Goal: Task Accomplishment & Management: Complete application form

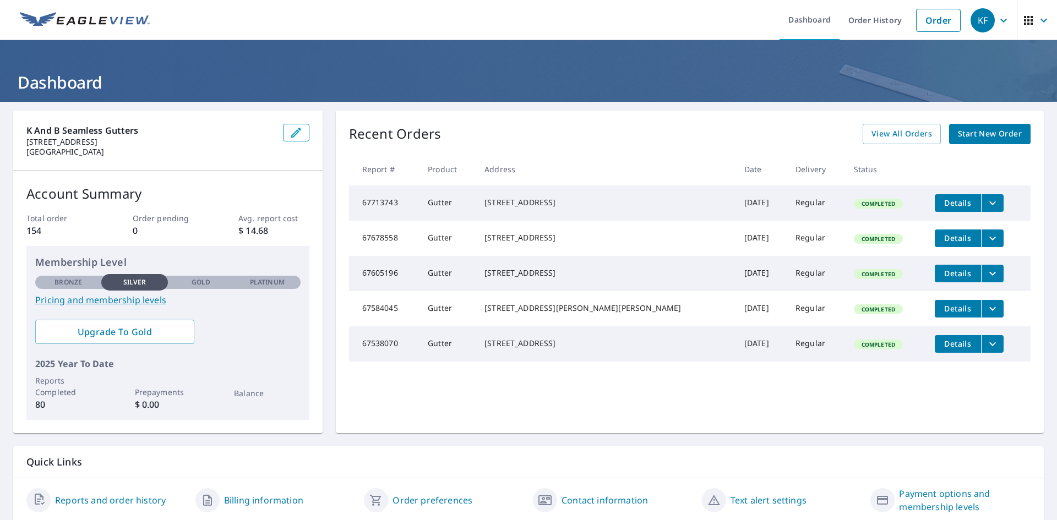
click at [958, 133] on span "Start New Order" at bounding box center [990, 134] width 64 height 14
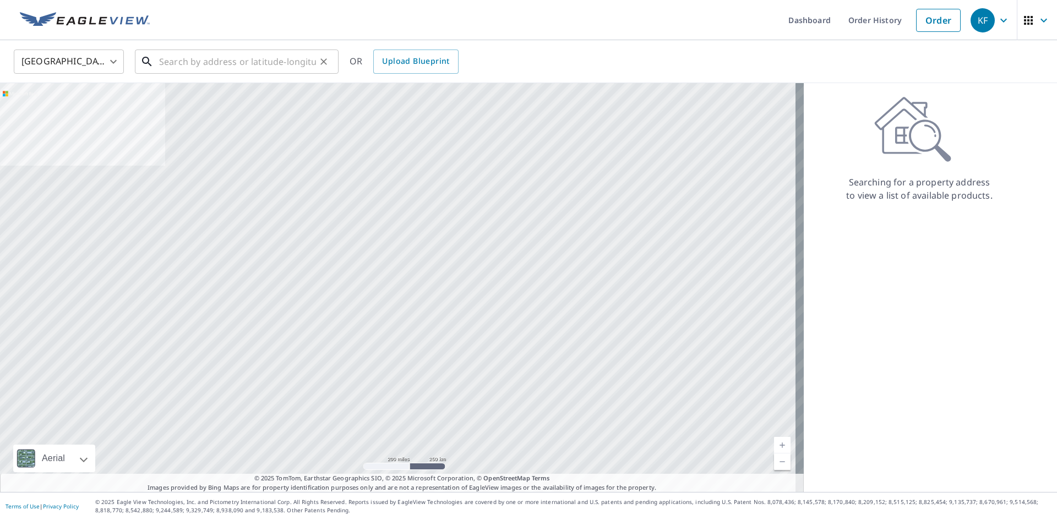
click at [196, 62] on input "text" at bounding box center [237, 61] width 157 height 31
paste input "11040-11098 S. Military Trail"
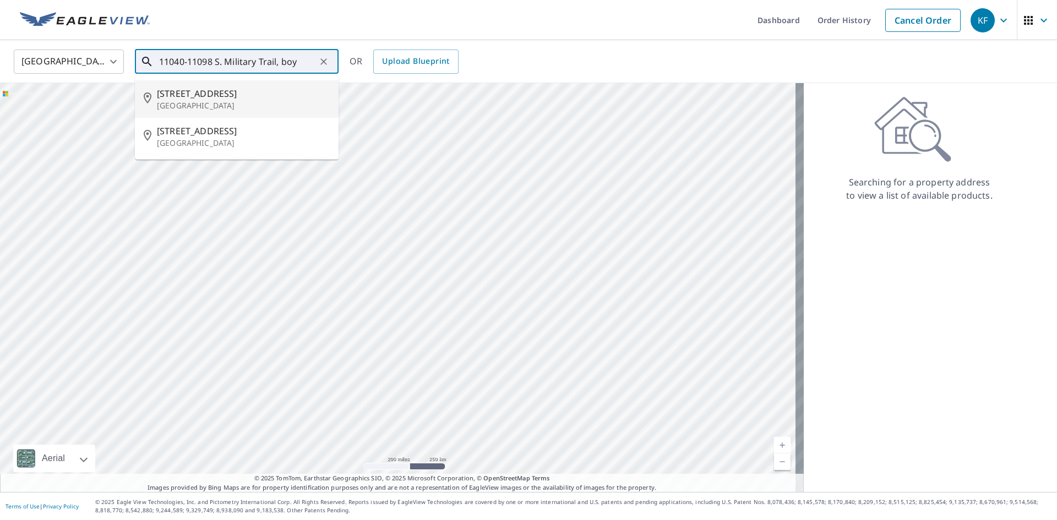
drag, startPoint x: 216, startPoint y: 61, endPoint x: 184, endPoint y: 59, distance: 31.4
click at [184, 59] on input "11040-11098 S. Military Trail, boy" at bounding box center [237, 61] width 157 height 31
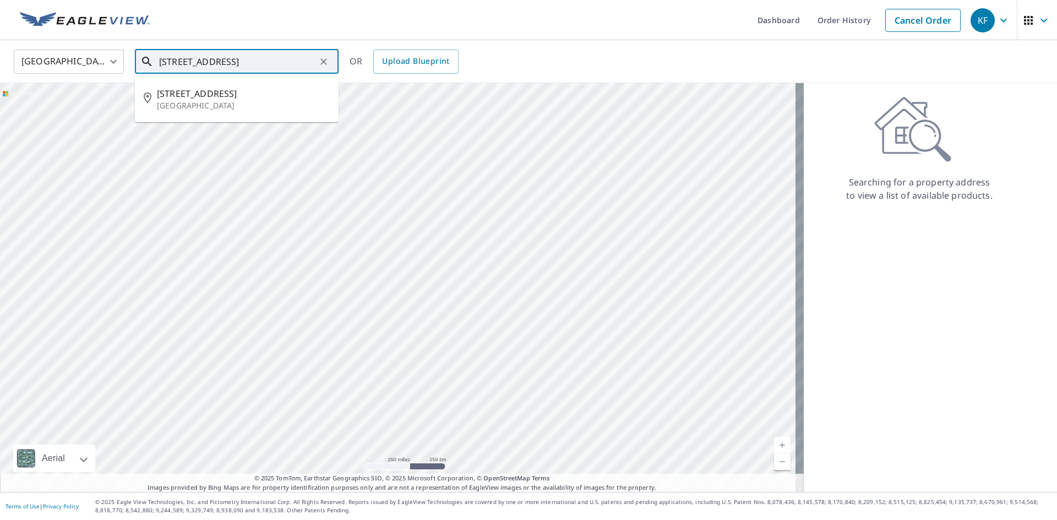
click at [211, 100] on p "[GEOGRAPHIC_DATA]" at bounding box center [243, 105] width 173 height 11
type input "[STREET_ADDRESS]"
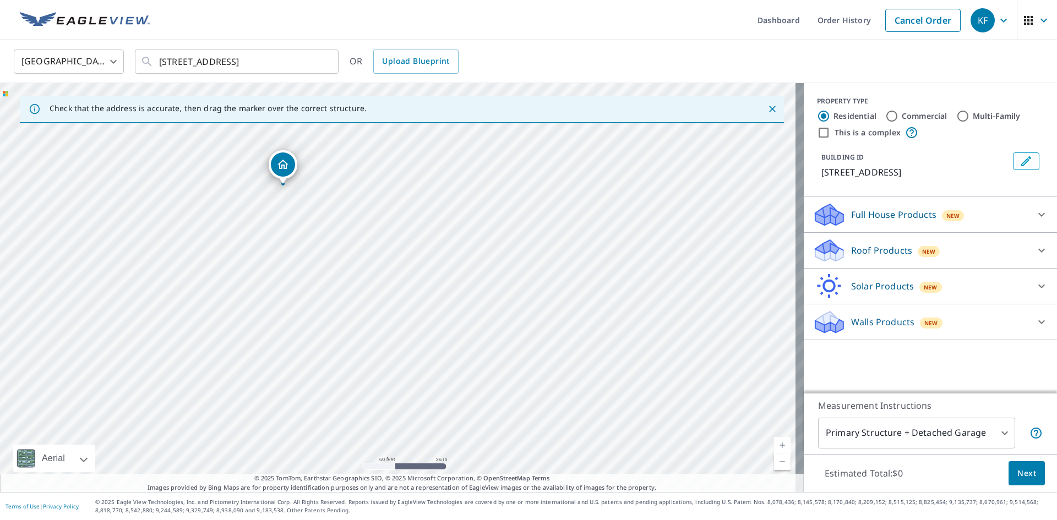
drag, startPoint x: 317, startPoint y: 302, endPoint x: 303, endPoint y: 285, distance: 22.4
click at [303, 285] on div "[STREET_ADDRESS]" at bounding box center [402, 287] width 804 height 409
drag, startPoint x: 283, startPoint y: 157, endPoint x: 284, endPoint y: 234, distance: 76.5
click at [885, 113] on input "Commercial" at bounding box center [891, 116] width 13 height 13
radio input "true"
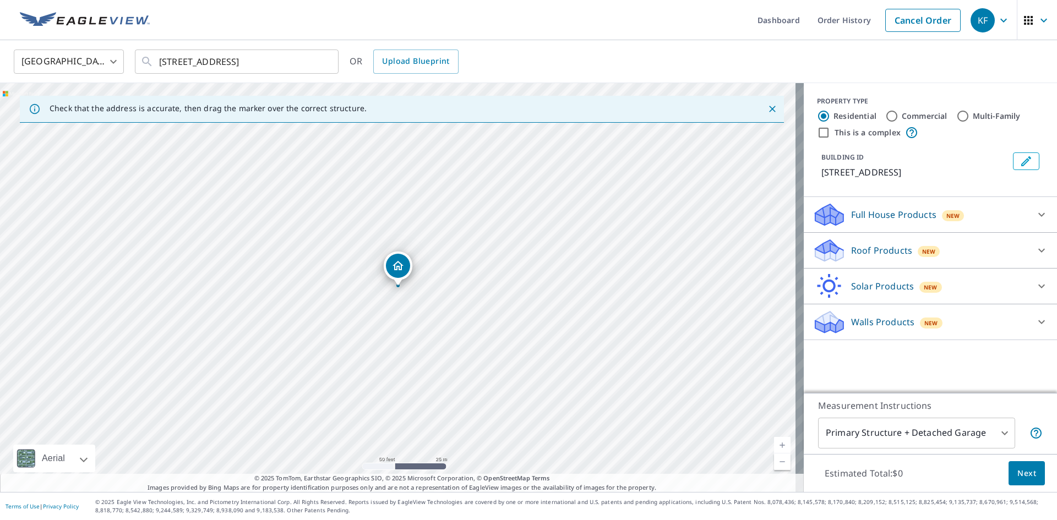
type input "4"
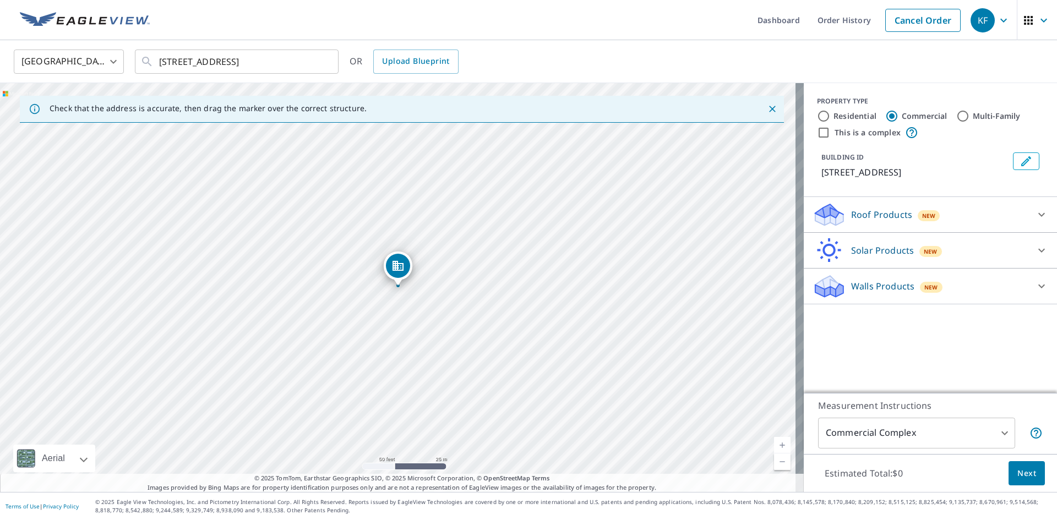
click at [818, 131] on input "This is a complex" at bounding box center [823, 132] width 13 height 13
checkbox input "true"
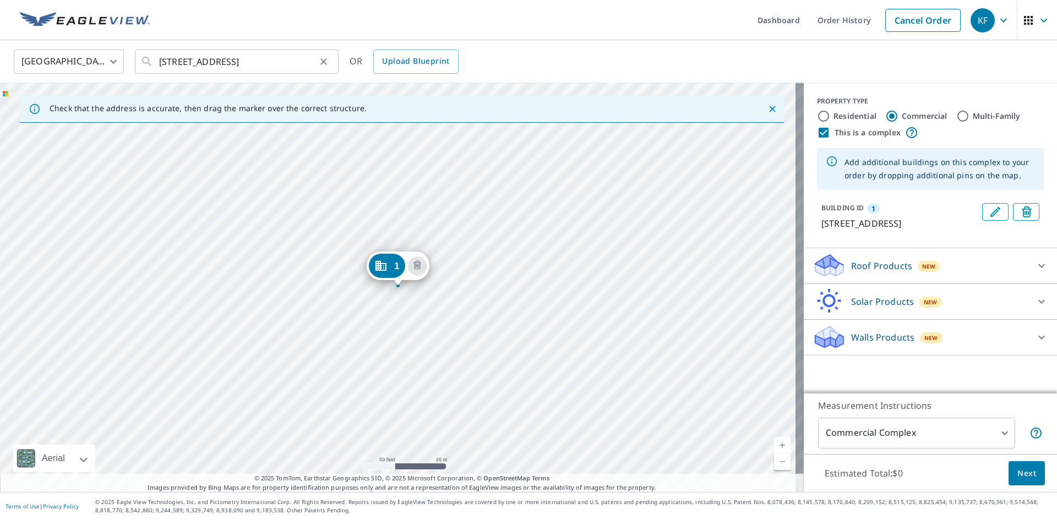
click at [324, 59] on icon "Clear" at bounding box center [323, 61] width 11 height 11
click at [271, 60] on input "text" at bounding box center [237, 61] width 157 height 31
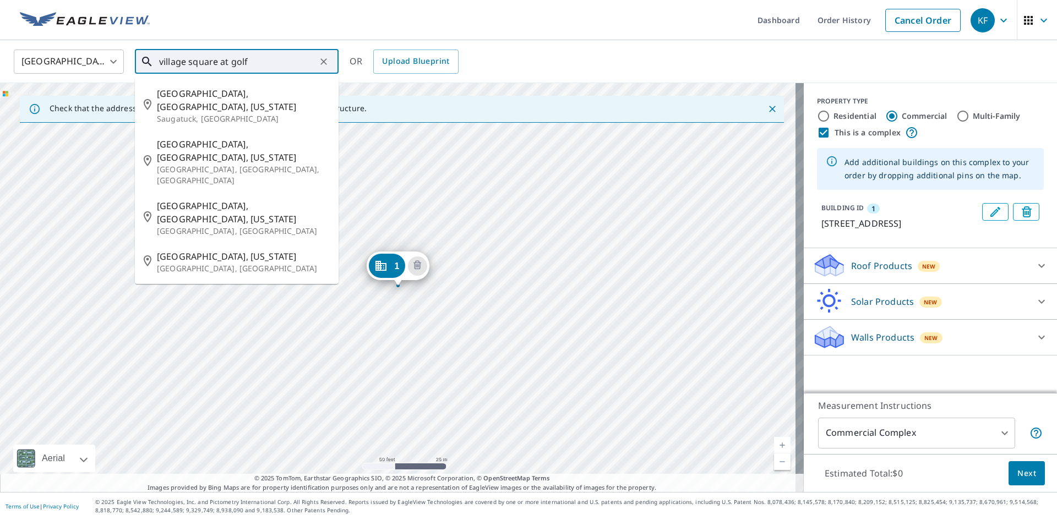
type input "village square at golf"
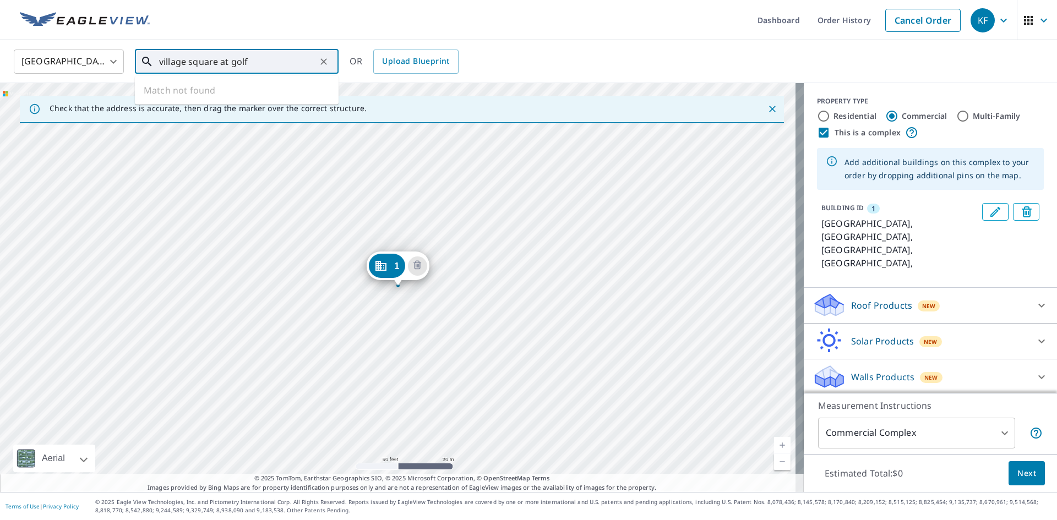
click at [301, 67] on input "village square at golf" at bounding box center [237, 61] width 157 height 31
click at [322, 61] on icon "Clear" at bounding box center [323, 61] width 11 height 11
